Goal: Communication & Community: Answer question/provide support

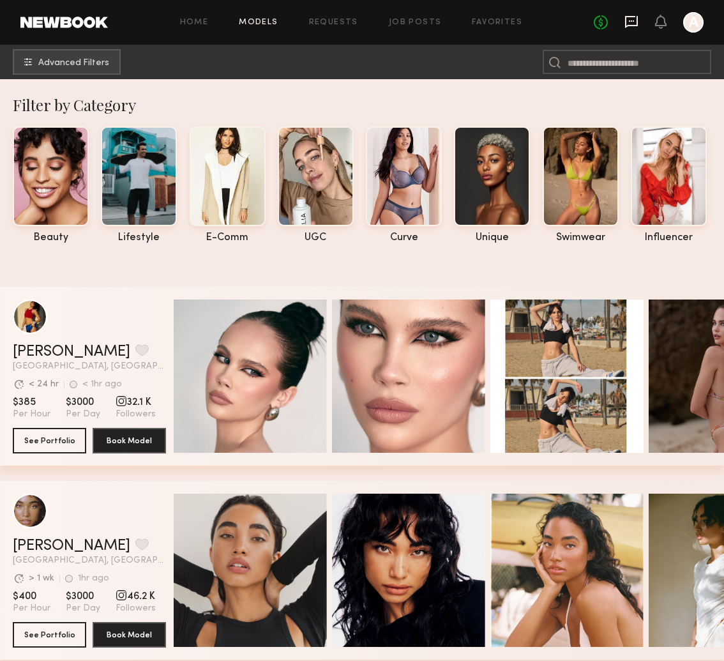
click at [634, 26] on icon at bounding box center [631, 22] width 13 height 12
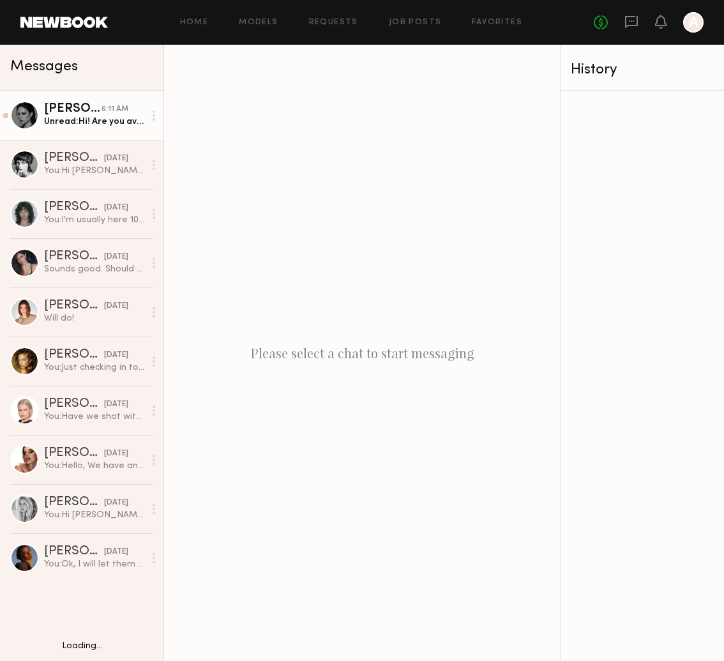
click at [120, 118] on div "Unread: Hi! Are you available on [DATE] for a fitting ?" at bounding box center [94, 122] width 100 height 12
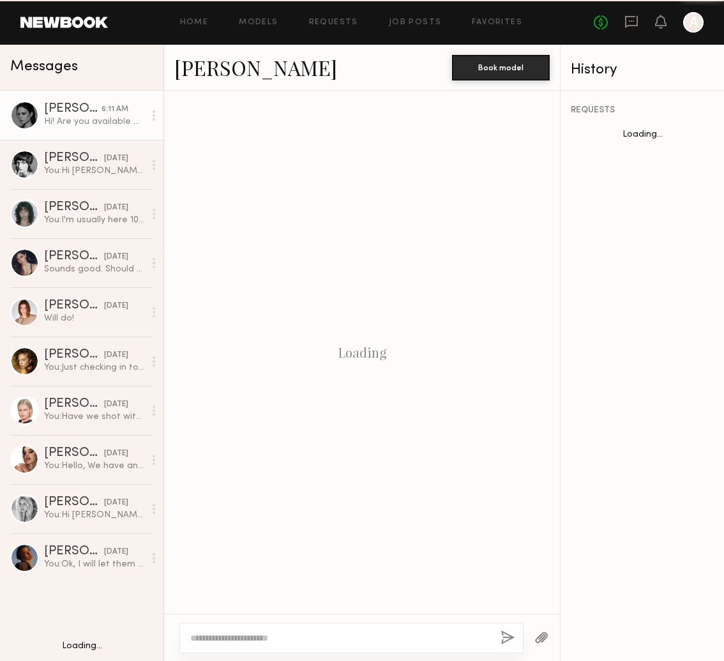
scroll to position [922, 0]
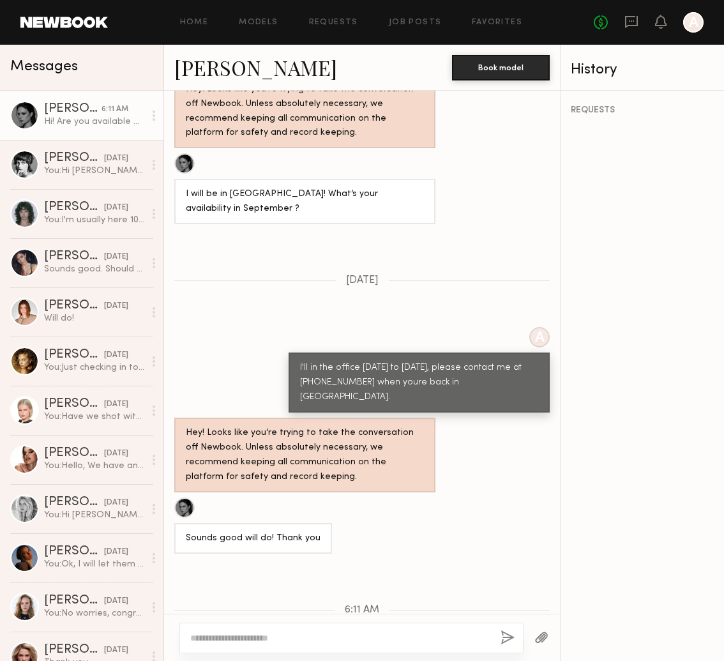
click at [373, 631] on div at bounding box center [351, 637] width 344 height 31
click at [416, 641] on textarea at bounding box center [340, 637] width 300 height 13
click at [286, 637] on textarea "**********" at bounding box center [340, 637] width 300 height 13
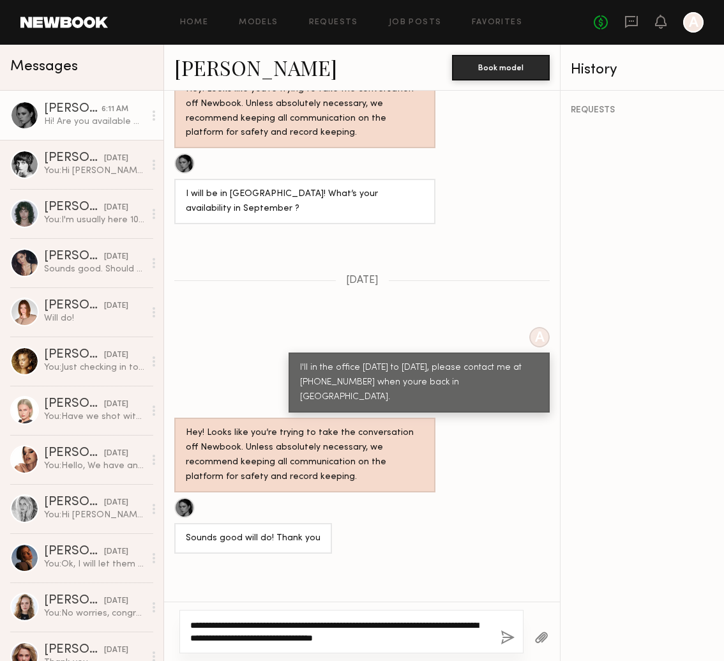
type textarea "**********"
click at [506, 638] on button "button" at bounding box center [507, 638] width 14 height 16
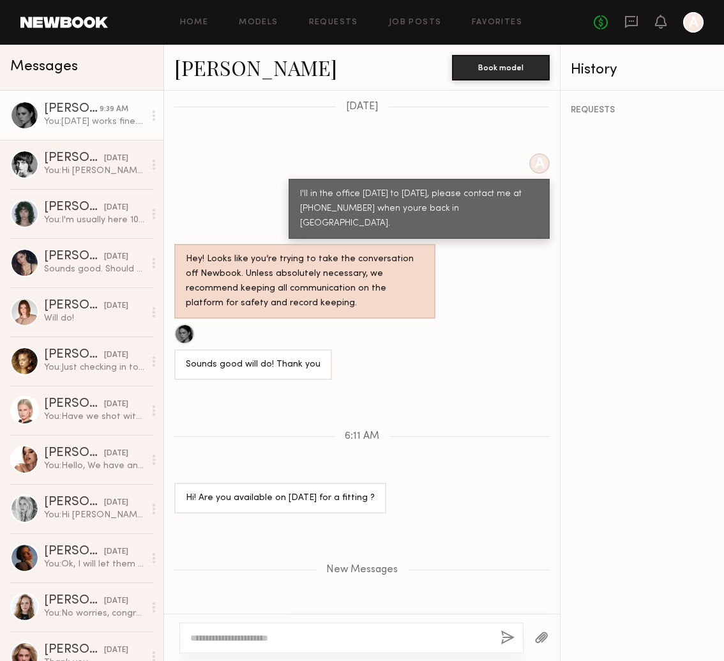
scroll to position [1083, 0]
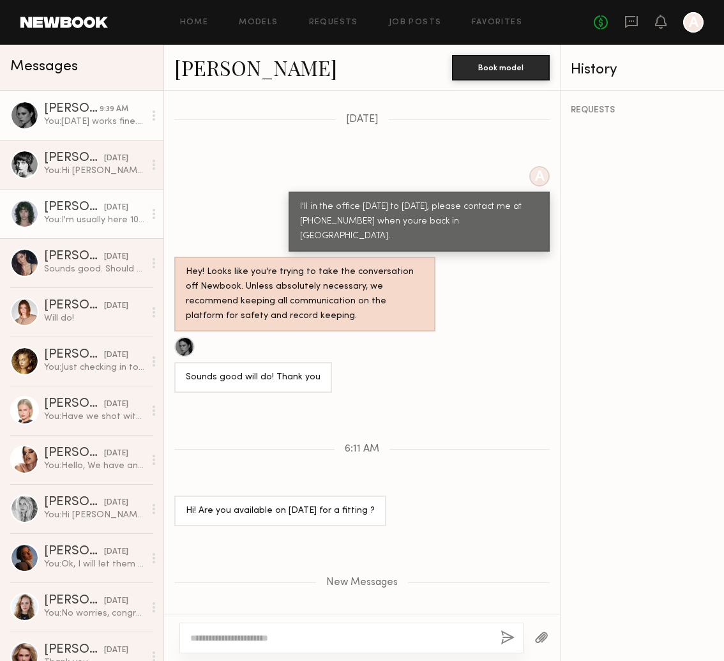
click at [104, 209] on div "[DATE]" at bounding box center [116, 208] width 24 height 12
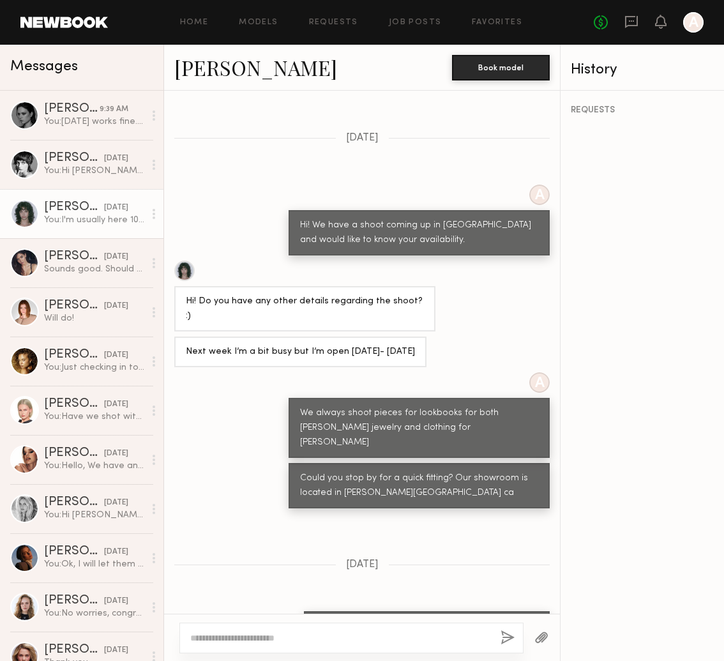
scroll to position [507, 0]
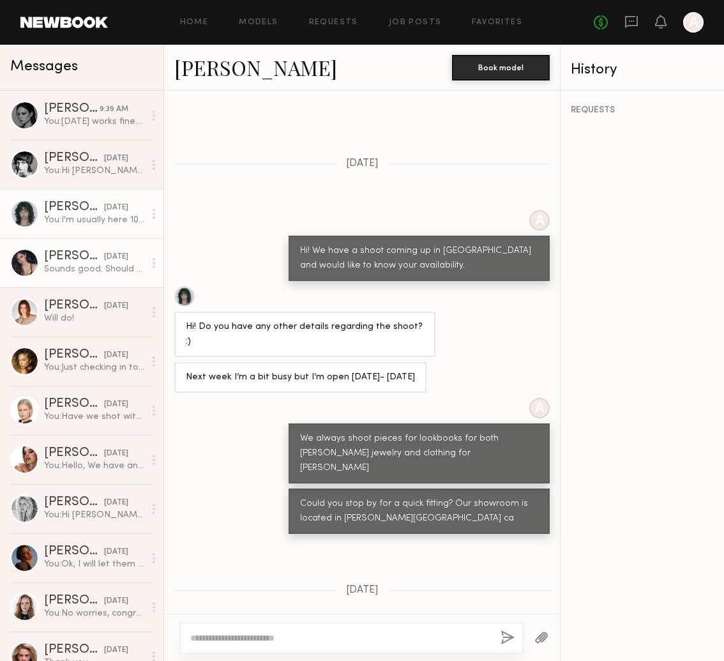
click at [104, 258] on div "[DATE]" at bounding box center [116, 257] width 24 height 12
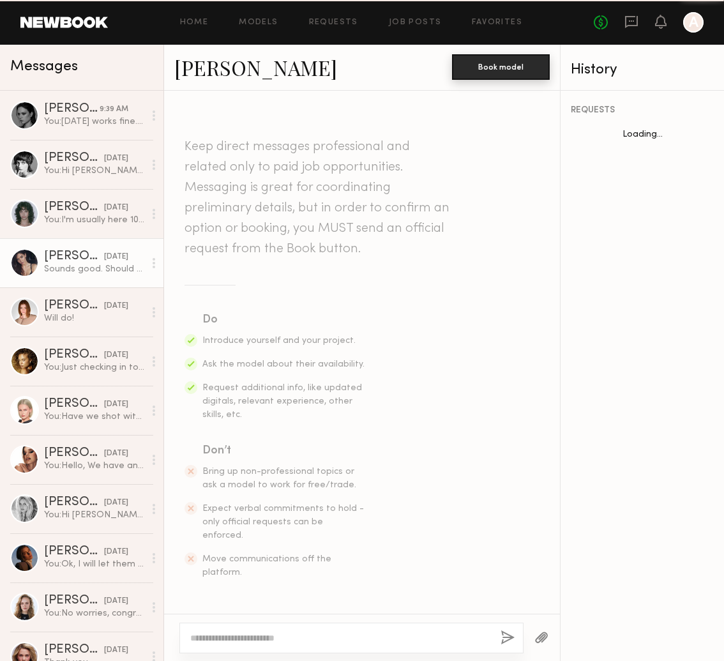
scroll to position [1016, 0]
